Goal: Task Accomplishment & Management: Complete application form

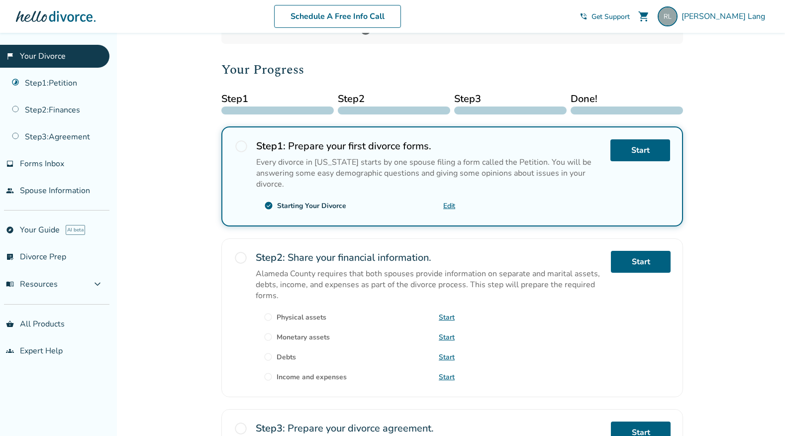
scroll to position [101, 0]
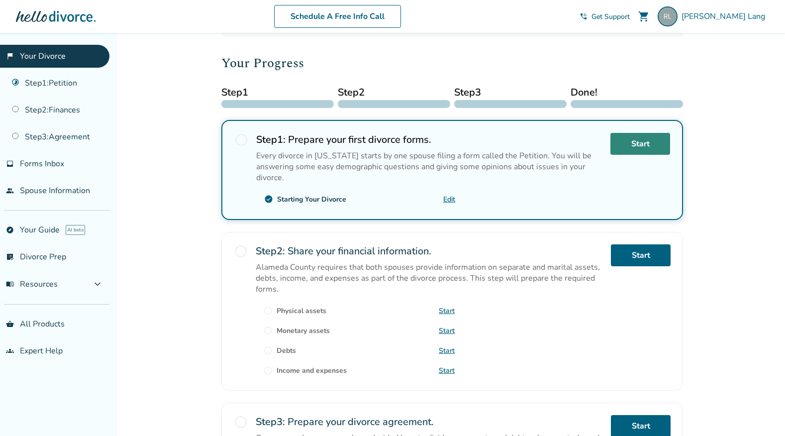
click at [636, 141] on link "Start" at bounding box center [640, 144] width 60 height 22
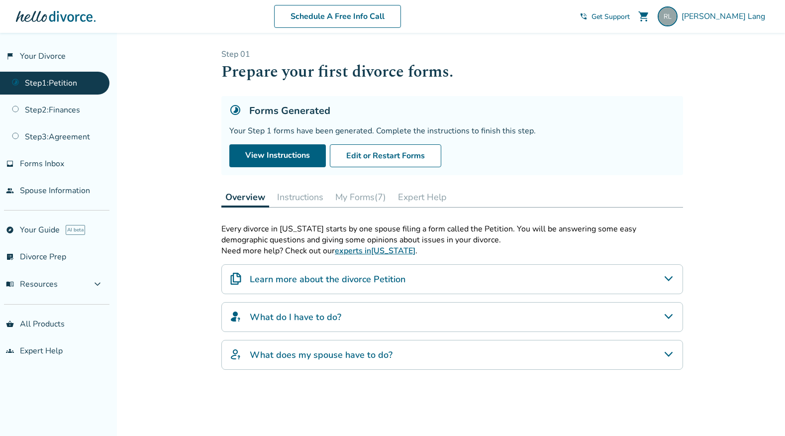
click at [371, 197] on button "My Forms (7)" at bounding box center [360, 197] width 59 height 20
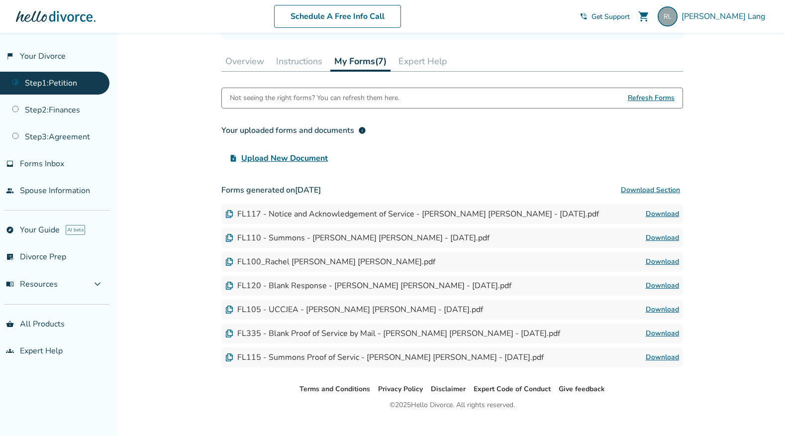
scroll to position [138, 0]
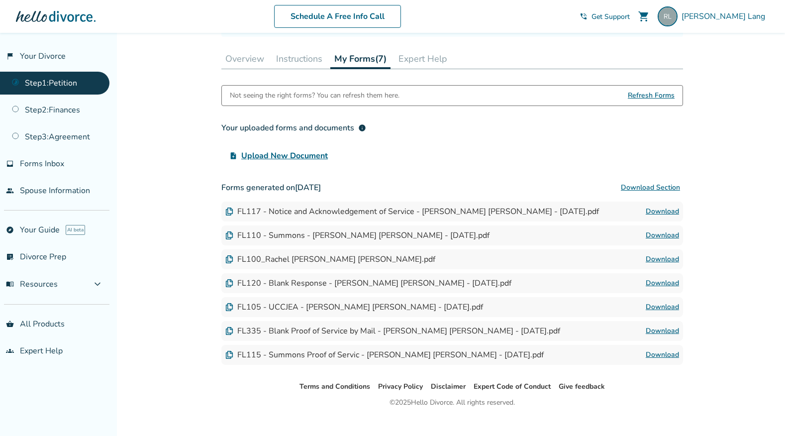
click at [663, 352] on link "Download" at bounding box center [662, 355] width 33 height 12
click at [102, 283] on span "expand_more" at bounding box center [98, 284] width 12 height 12
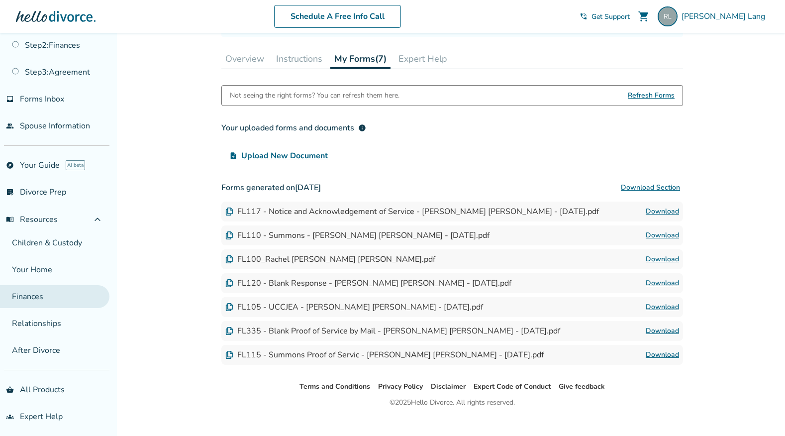
scroll to position [0, 0]
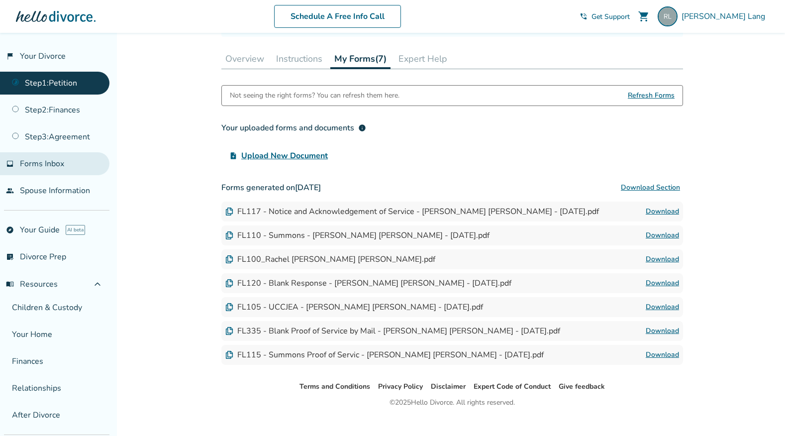
click at [53, 164] on span "Forms Inbox" at bounding box center [42, 163] width 44 height 11
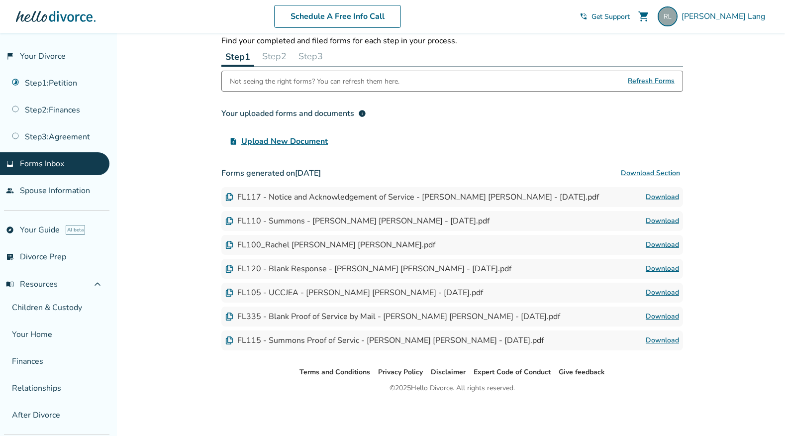
scroll to position [38, 0]
click at [277, 52] on button "Step 2" at bounding box center [274, 56] width 32 height 20
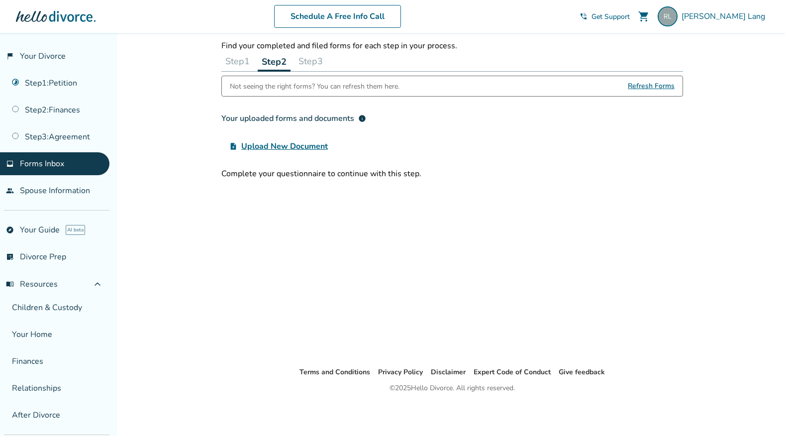
click at [321, 59] on button "Step 3" at bounding box center [310, 61] width 32 height 20
click at [280, 59] on button "Step 2" at bounding box center [274, 61] width 32 height 20
click at [241, 60] on button "Step 1" at bounding box center [237, 61] width 32 height 20
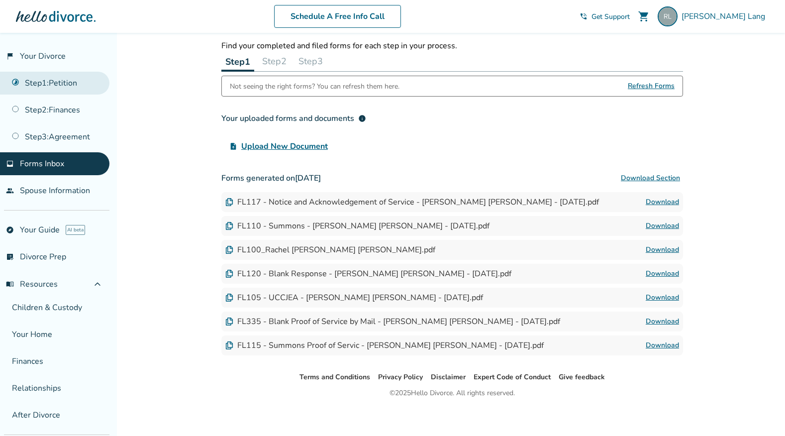
click at [48, 84] on link "Step 1 : Petition" at bounding box center [54, 83] width 109 height 23
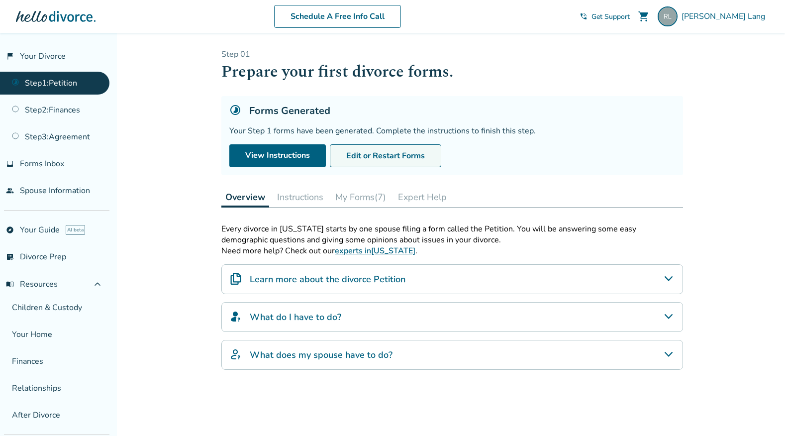
click at [407, 154] on button "Edit or Restart Forms" at bounding box center [385, 155] width 111 height 23
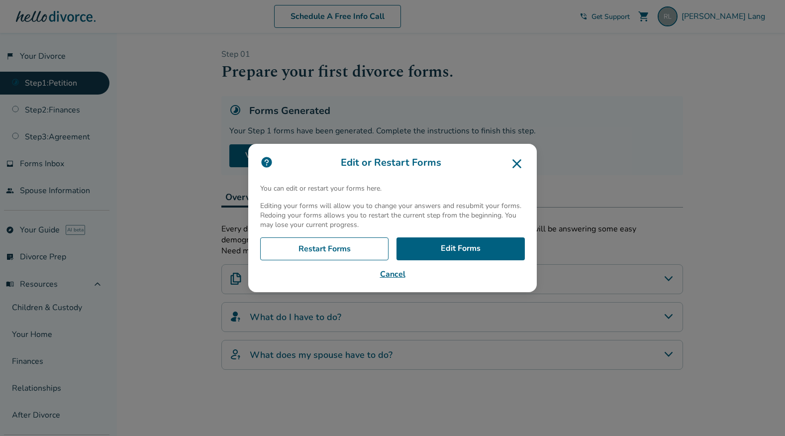
click at [393, 274] on button "Cancel" at bounding box center [392, 274] width 265 height 12
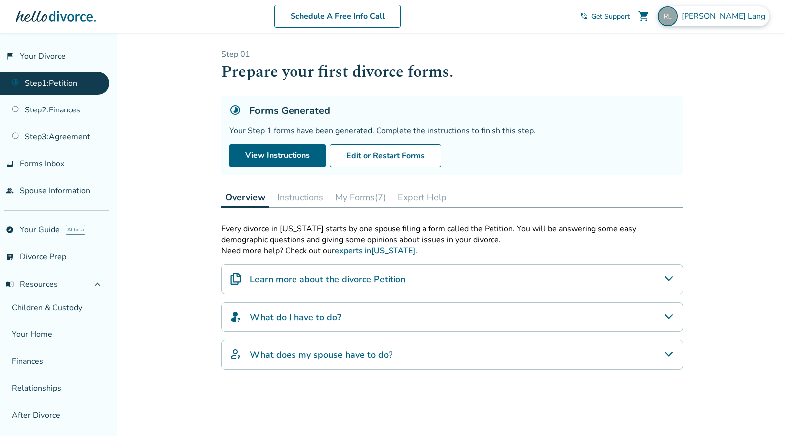
click at [720, 15] on div "[PERSON_NAME]" at bounding box center [713, 16] width 111 height 20
click at [584, 71] on h1 "Prepare your first divorce forms." at bounding box center [452, 72] width 462 height 24
click at [74, 190] on link "people Spouse Information" at bounding box center [54, 190] width 109 height 23
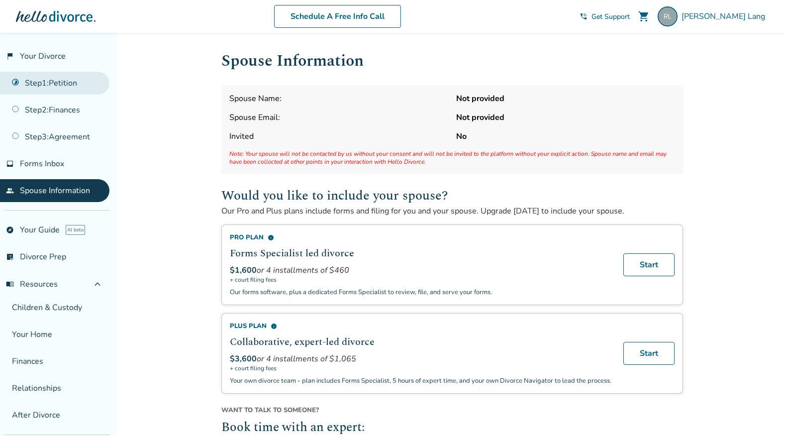
click at [41, 77] on link "Step 1 : Petition" at bounding box center [54, 83] width 109 height 23
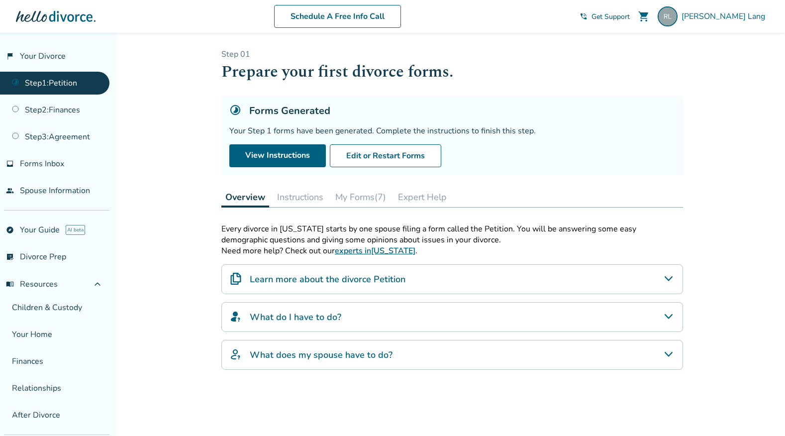
click at [302, 196] on button "Instructions" at bounding box center [300, 197] width 54 height 20
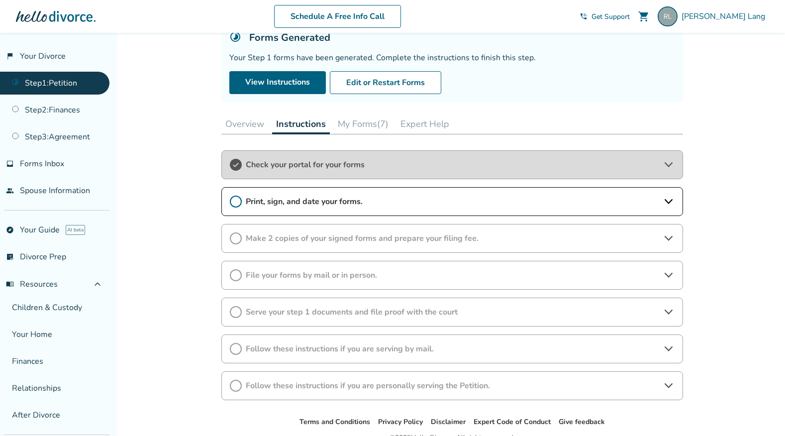
scroll to position [78, 0]
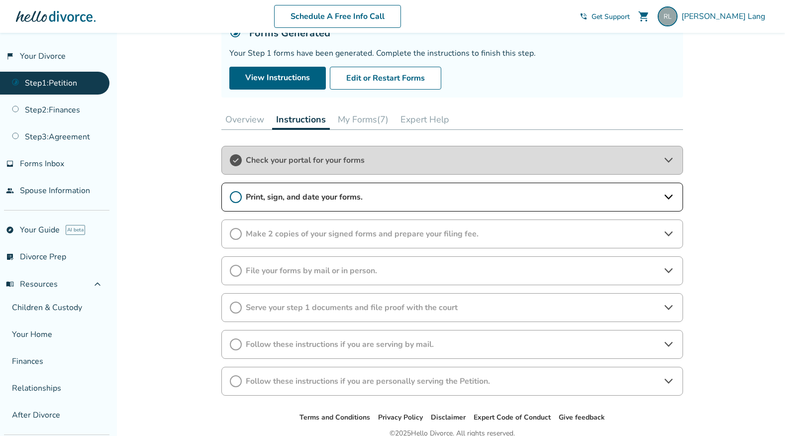
click at [668, 158] on icon at bounding box center [668, 160] width 12 height 12
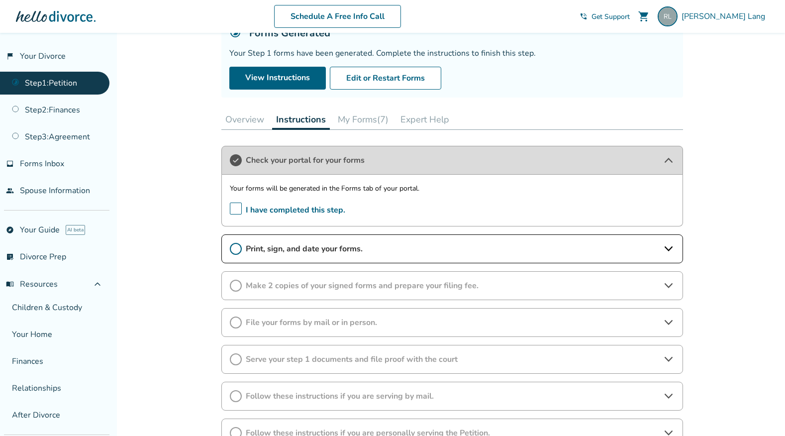
click at [360, 113] on button "My Forms (7)" at bounding box center [363, 119] width 59 height 20
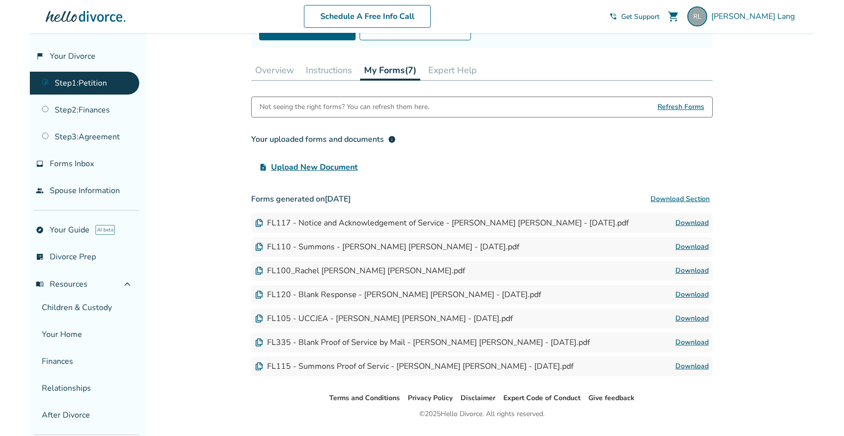
scroll to position [129, 0]
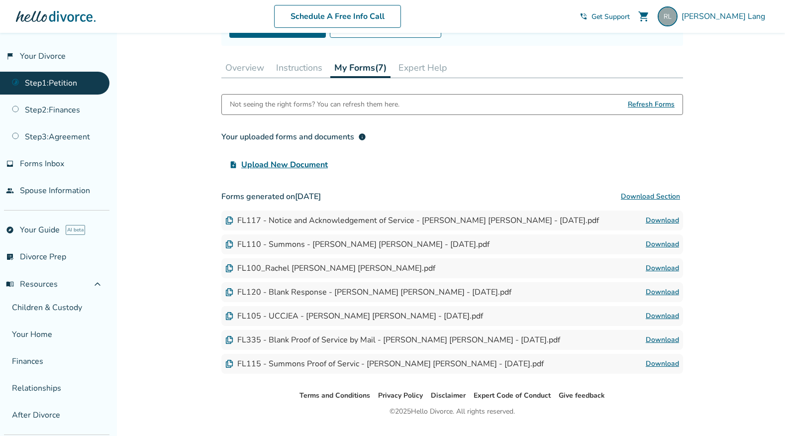
click at [362, 138] on span "info" at bounding box center [362, 137] width 8 height 8
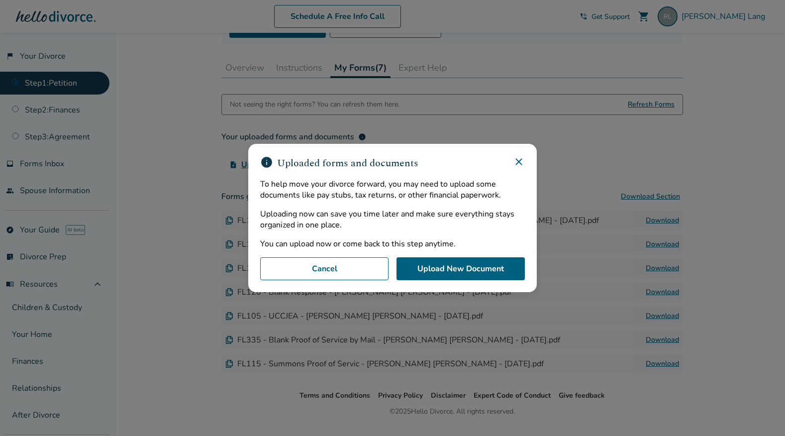
click at [519, 159] on icon at bounding box center [519, 162] width 12 height 12
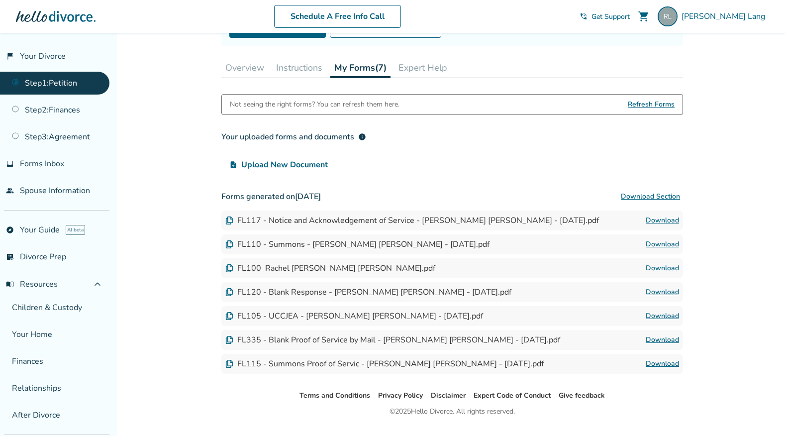
click at [650, 105] on span "Refresh Forms" at bounding box center [651, 104] width 47 height 20
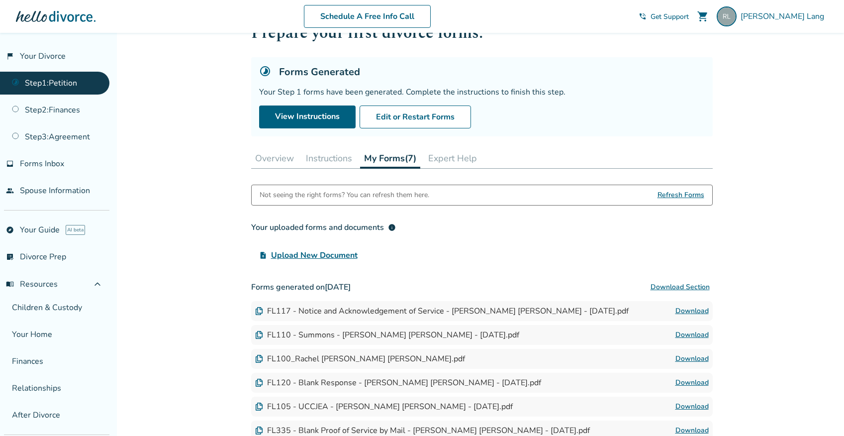
scroll to position [0, 0]
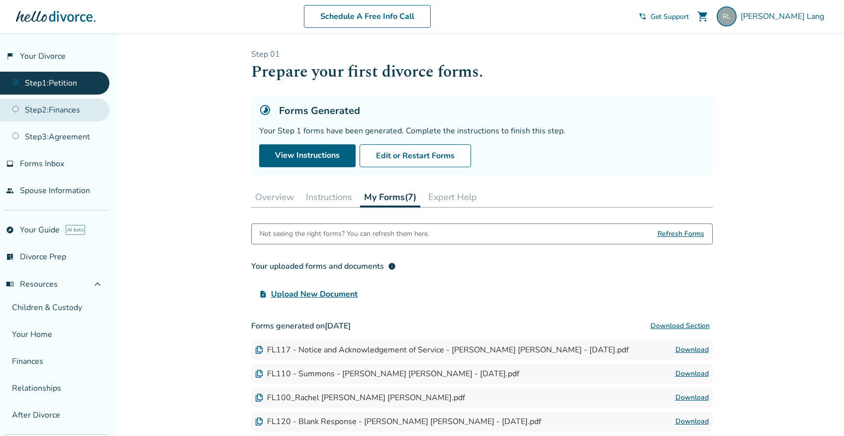
click at [52, 106] on link "Step 2 : Finances" at bounding box center [54, 109] width 109 height 23
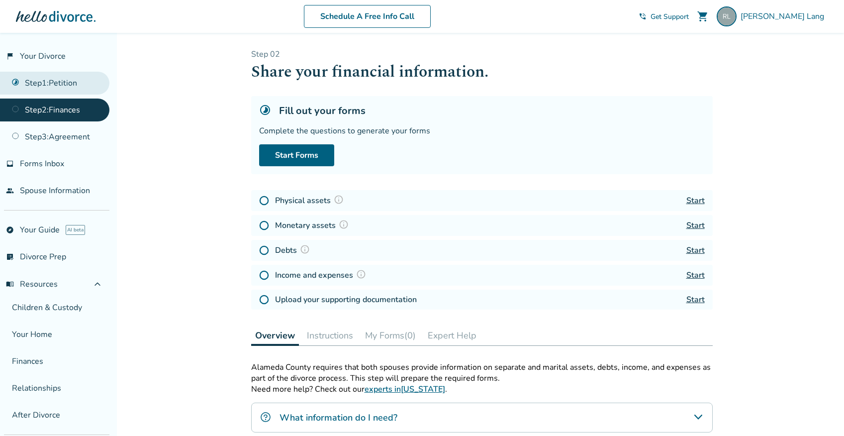
click at [46, 79] on link "Step 1 : Petition" at bounding box center [54, 83] width 109 height 23
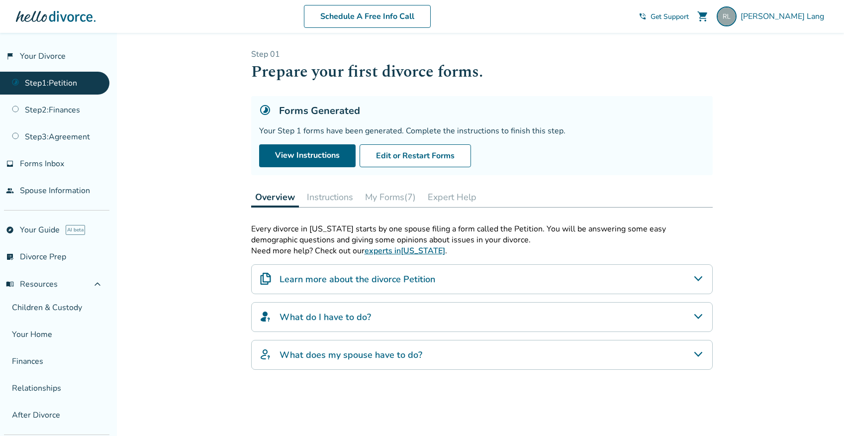
click at [404, 196] on button "My Forms (7)" at bounding box center [390, 197] width 59 height 20
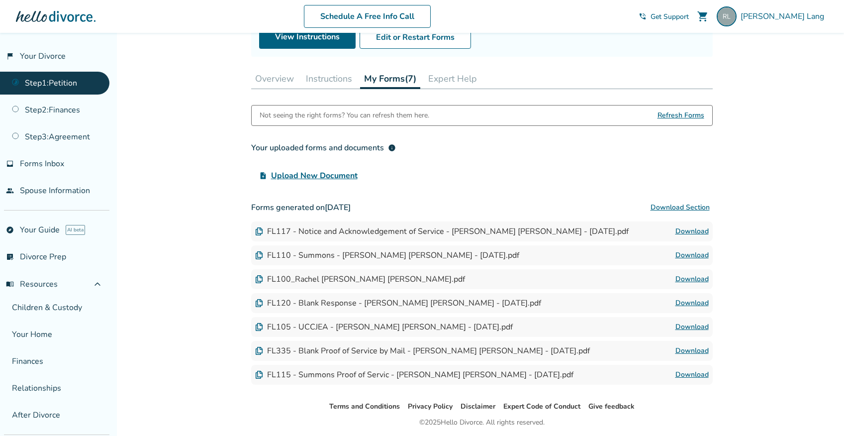
scroll to position [122, 0]
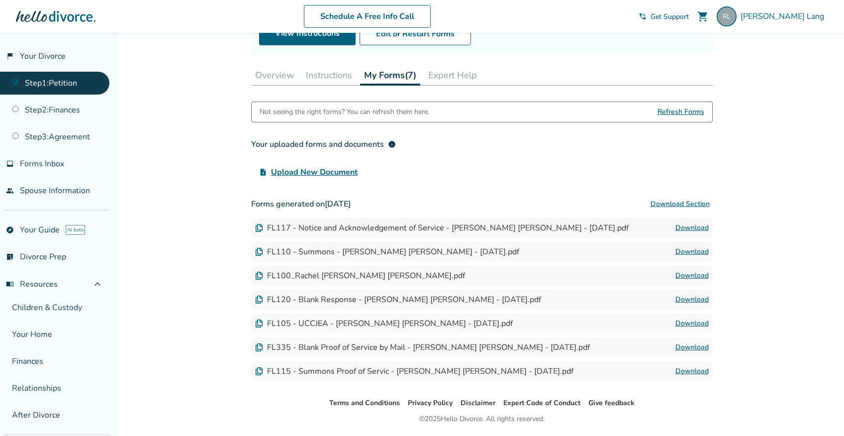
click at [687, 109] on span "Refresh Forms" at bounding box center [681, 112] width 47 height 20
click at [671, 109] on span "Refresh Forms" at bounding box center [681, 112] width 47 height 20
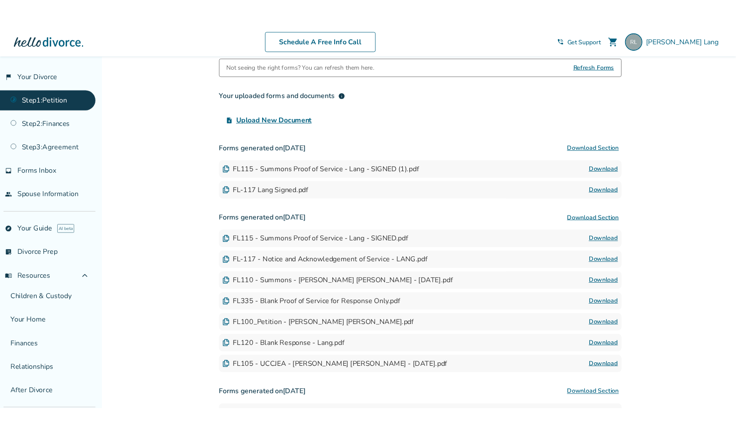
scroll to position [183, 0]
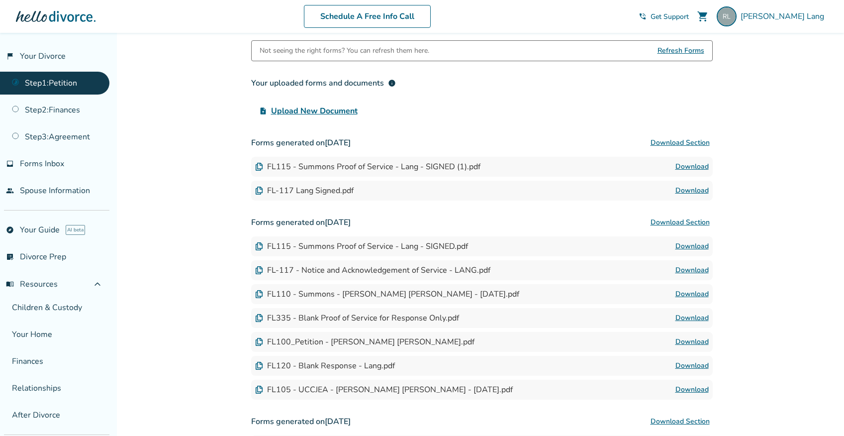
click at [694, 166] on link "Download" at bounding box center [691, 167] width 33 height 12
click at [690, 188] on link "Download" at bounding box center [691, 191] width 33 height 12
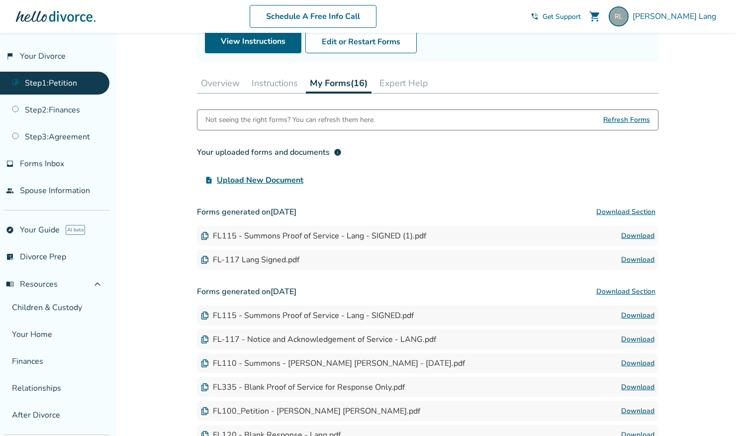
scroll to position [0, 0]
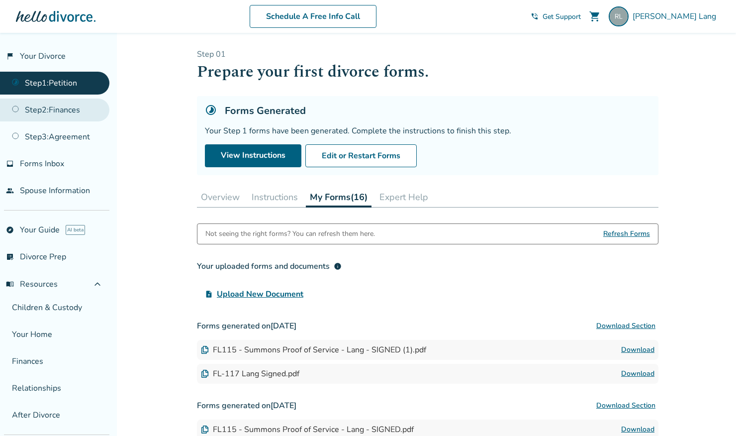
click at [60, 108] on link "Step 2 : Finances" at bounding box center [54, 109] width 109 height 23
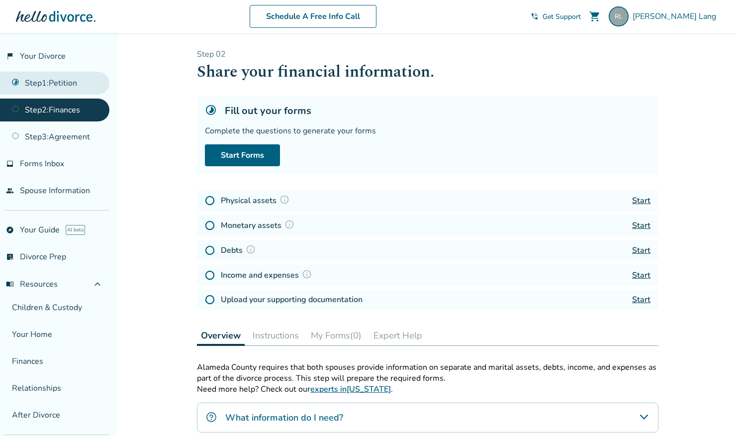
click at [68, 83] on link "Step 1 : Petition" at bounding box center [54, 83] width 109 height 23
